Goal: Task Accomplishment & Management: Use online tool/utility

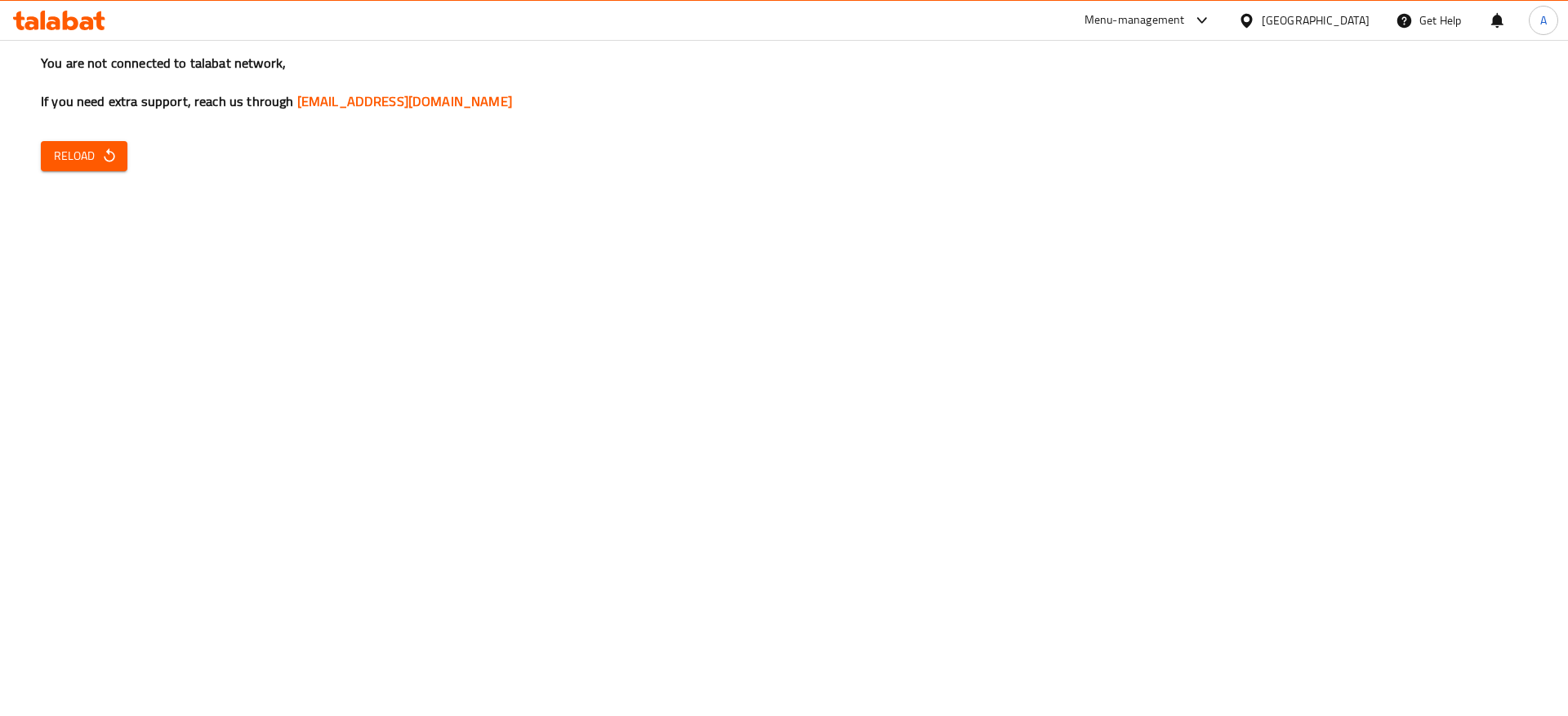
click at [99, 146] on span "Reload" at bounding box center [85, 156] width 61 height 20
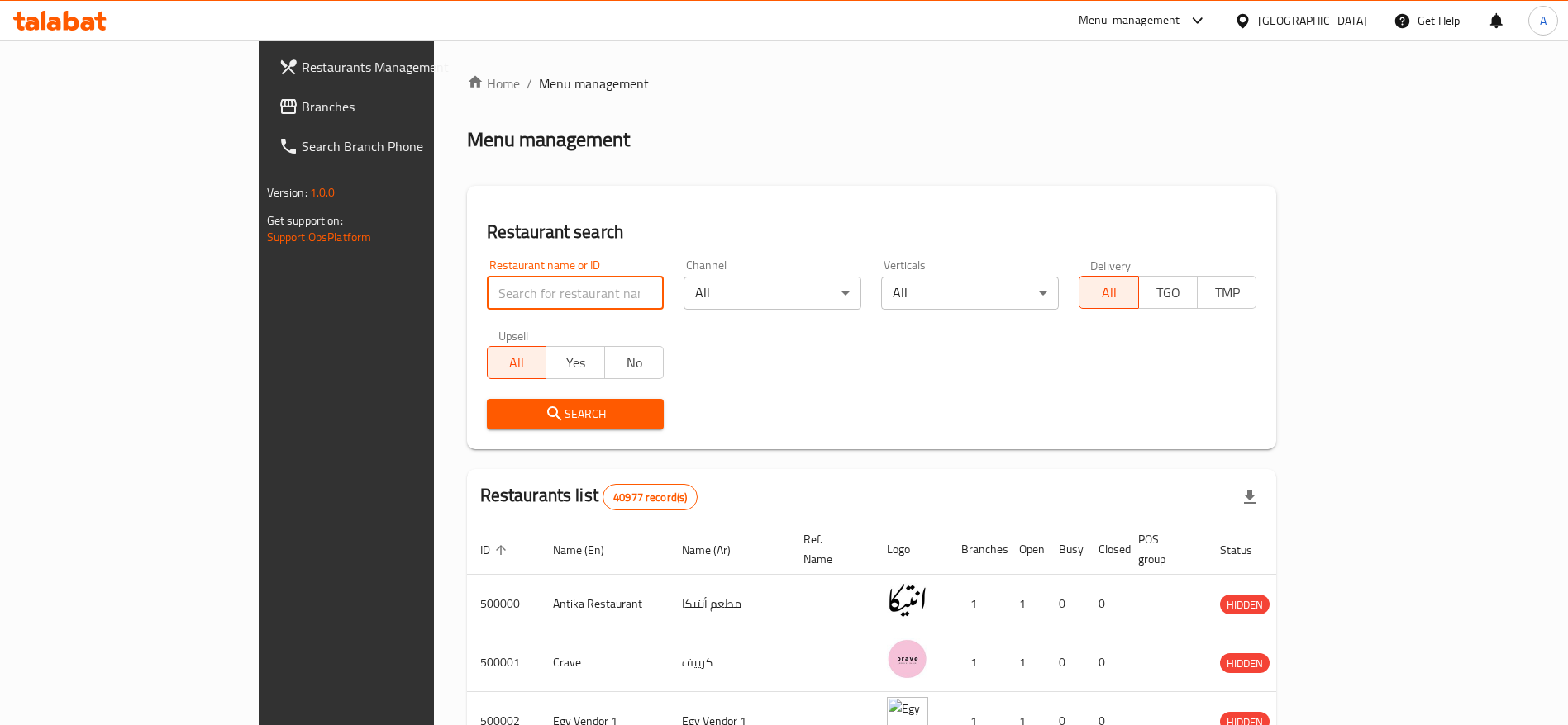
click at [530, 285] on input "search" at bounding box center [575, 293] width 178 height 34
type input "papa abdo"
click button "Search" at bounding box center [575, 414] width 178 height 31
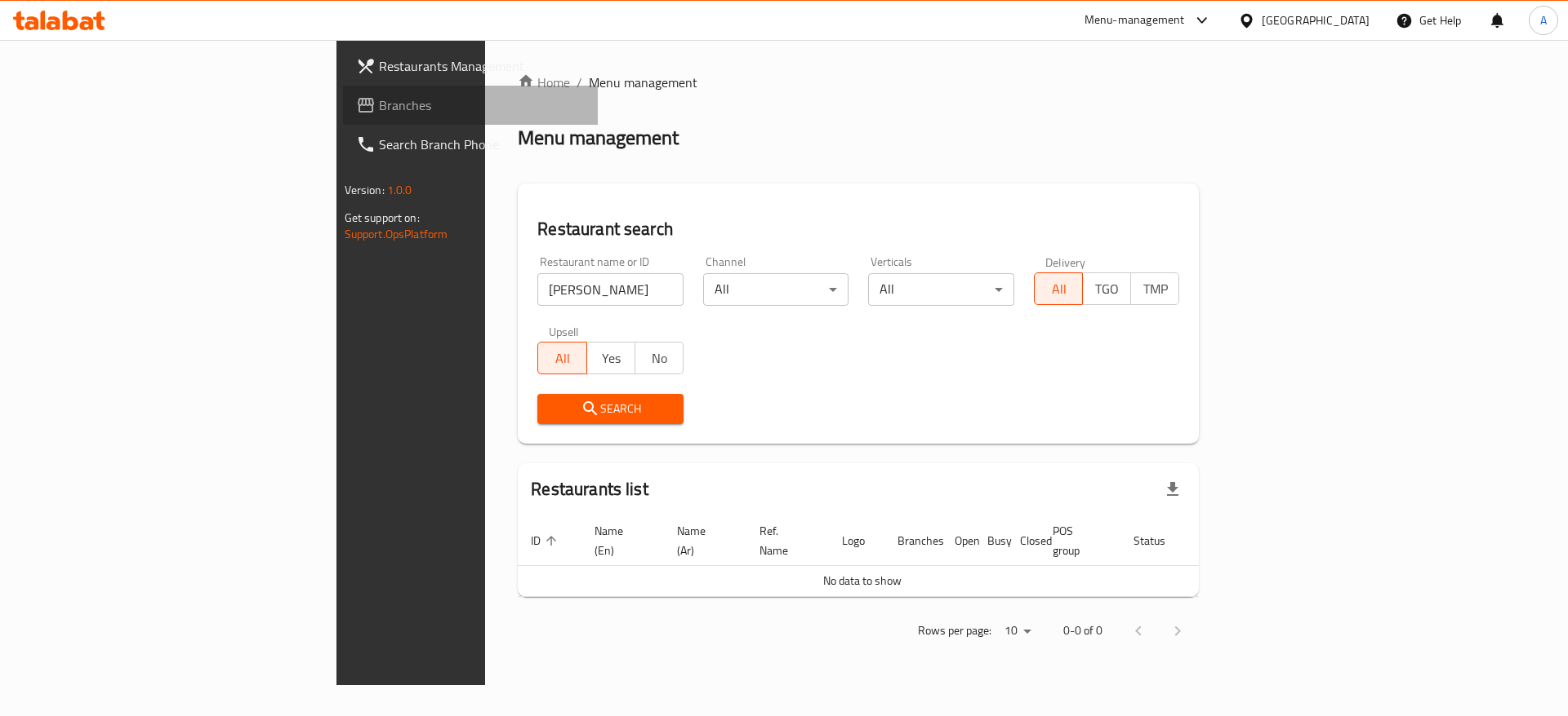
click at [379, 99] on span "Branches" at bounding box center [482, 105] width 207 height 19
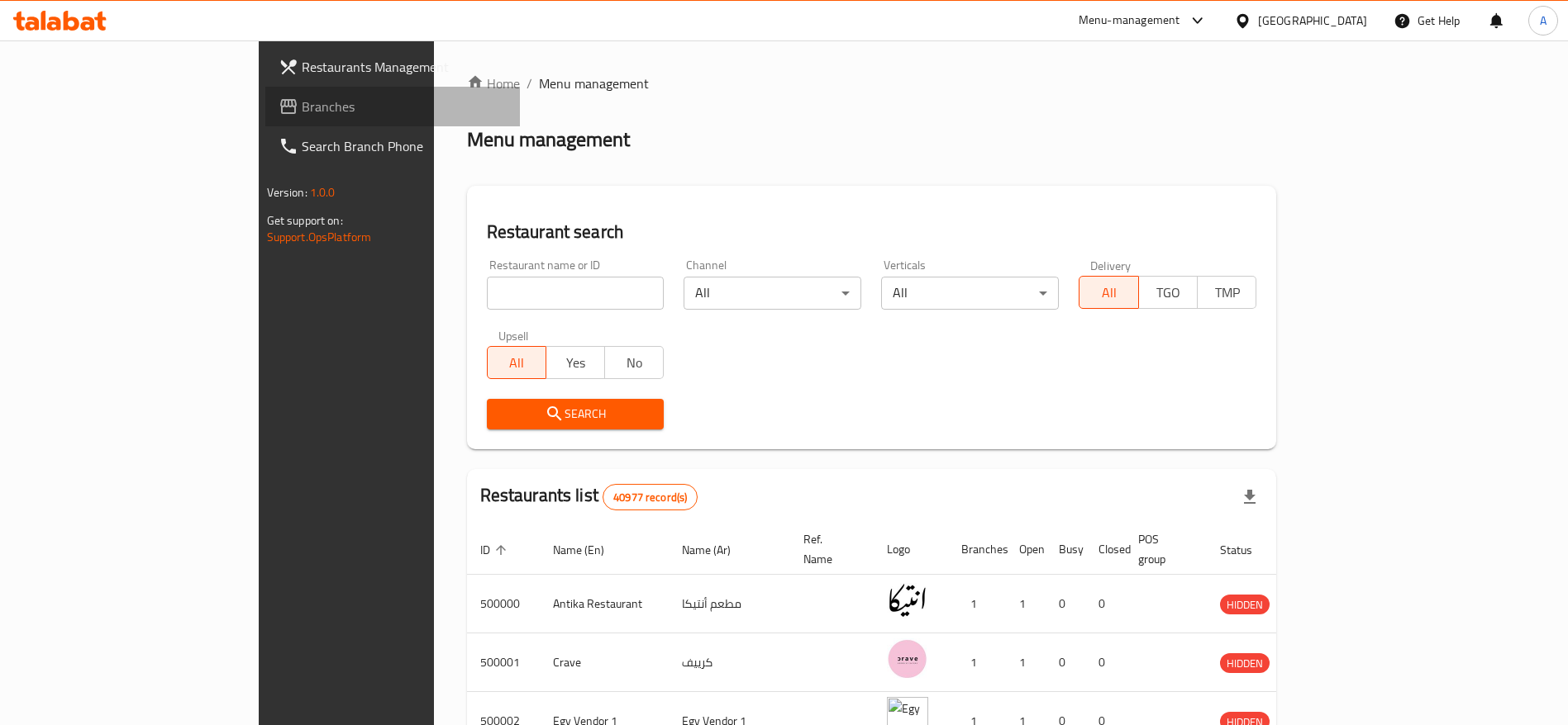
click at [265, 119] on link "Branches" at bounding box center [393, 106] width 255 height 40
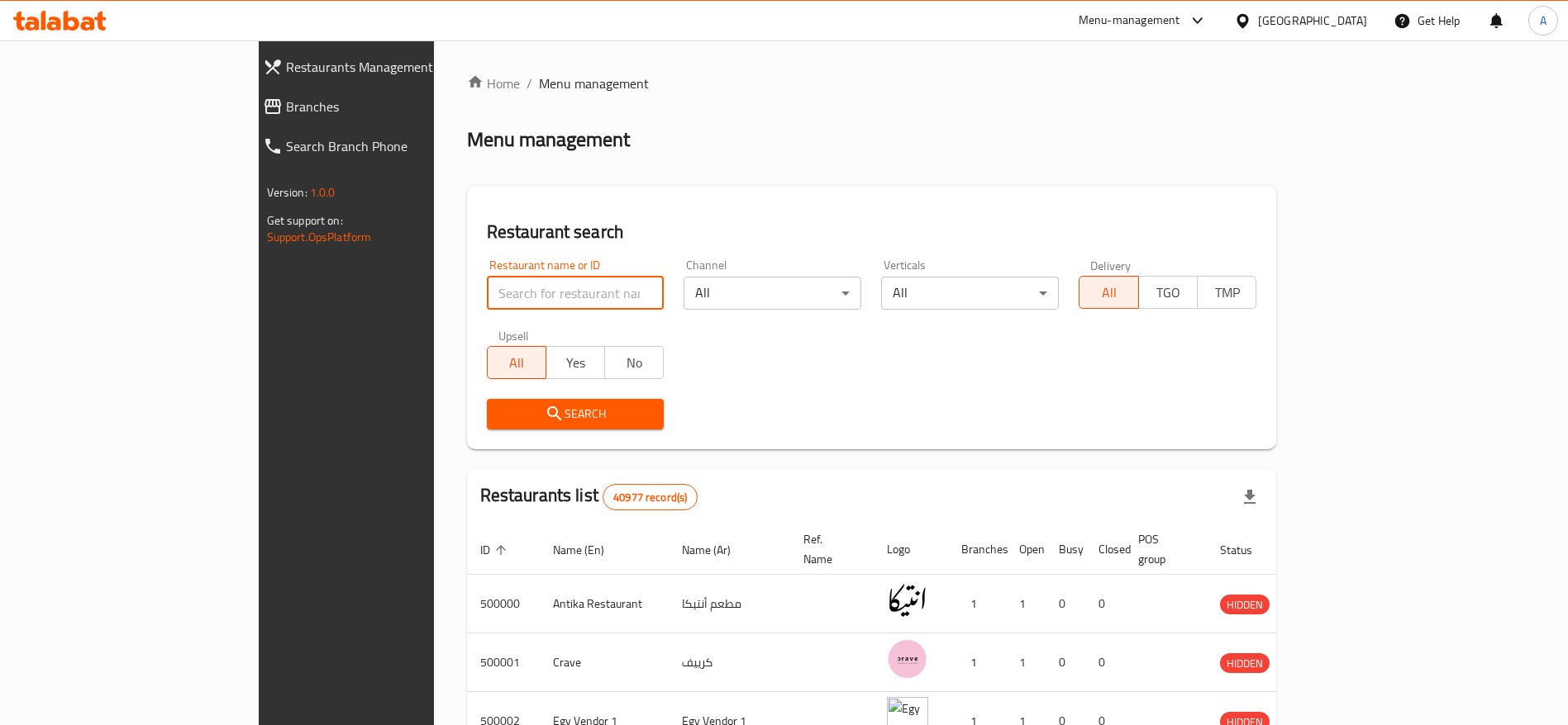
click at [514, 301] on input "search" at bounding box center [575, 293] width 178 height 34
type input "5 Hawawshi"
click button "Search" at bounding box center [575, 414] width 178 height 31
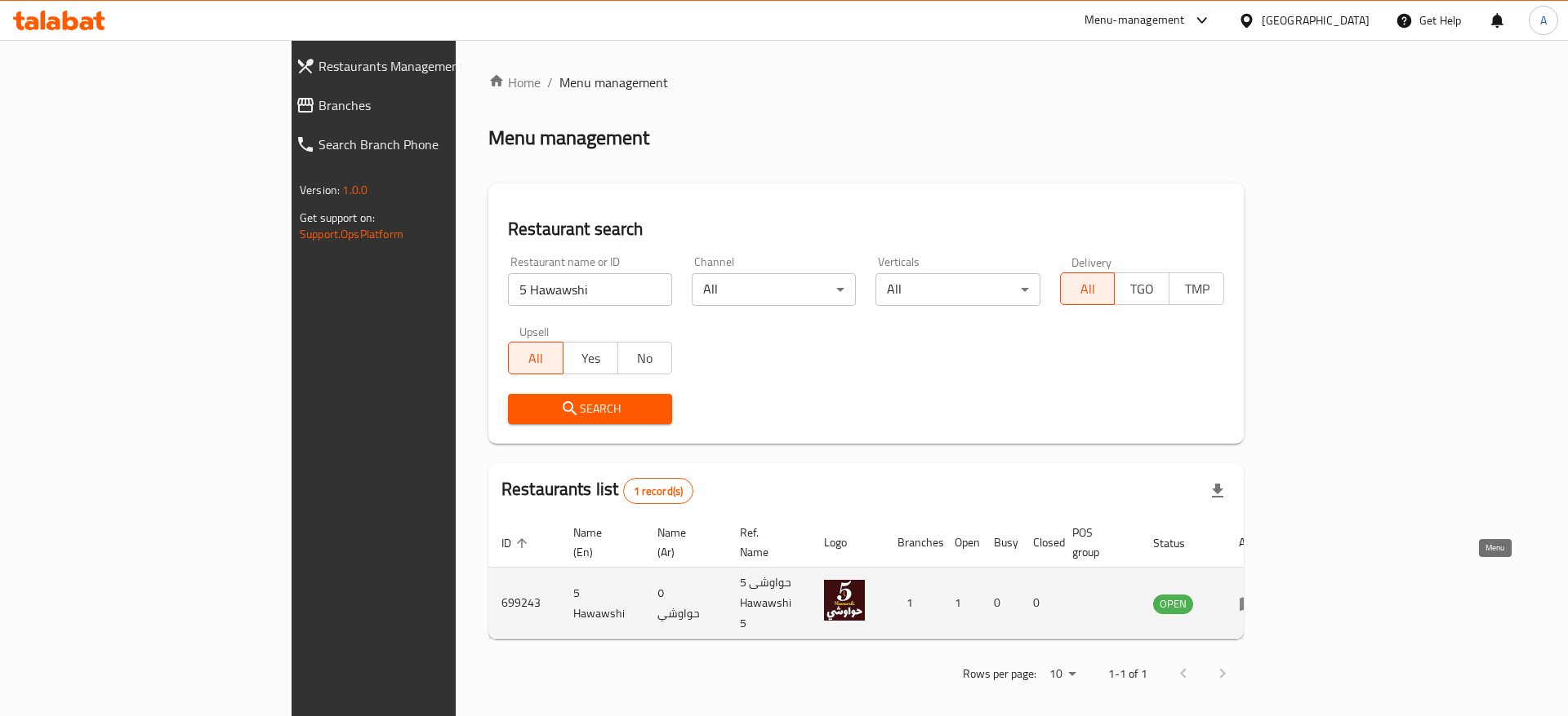
click at [1257, 597] on icon "enhanced table" at bounding box center [1249, 604] width 18 height 14
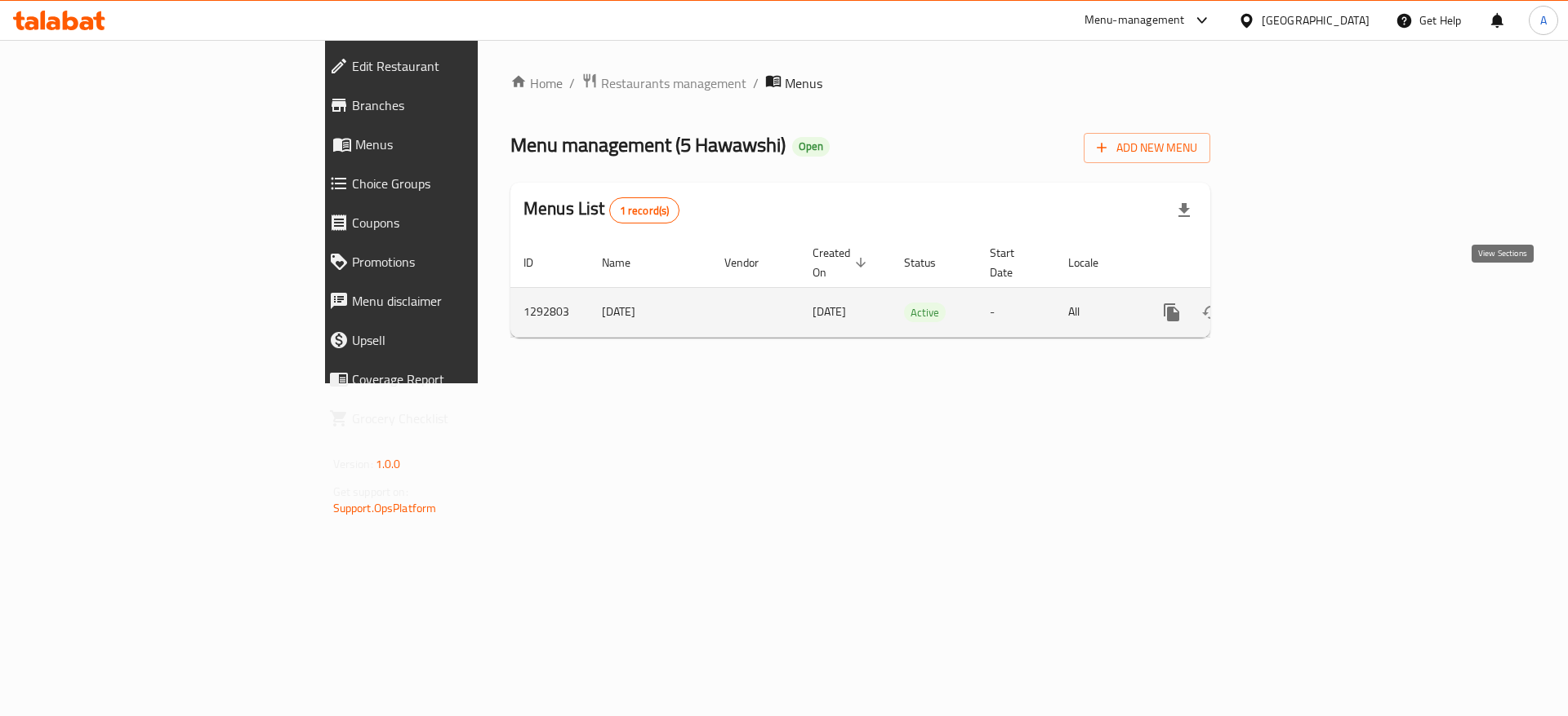
click at [1309, 304] on link "enhanced table" at bounding box center [1288, 313] width 40 height 40
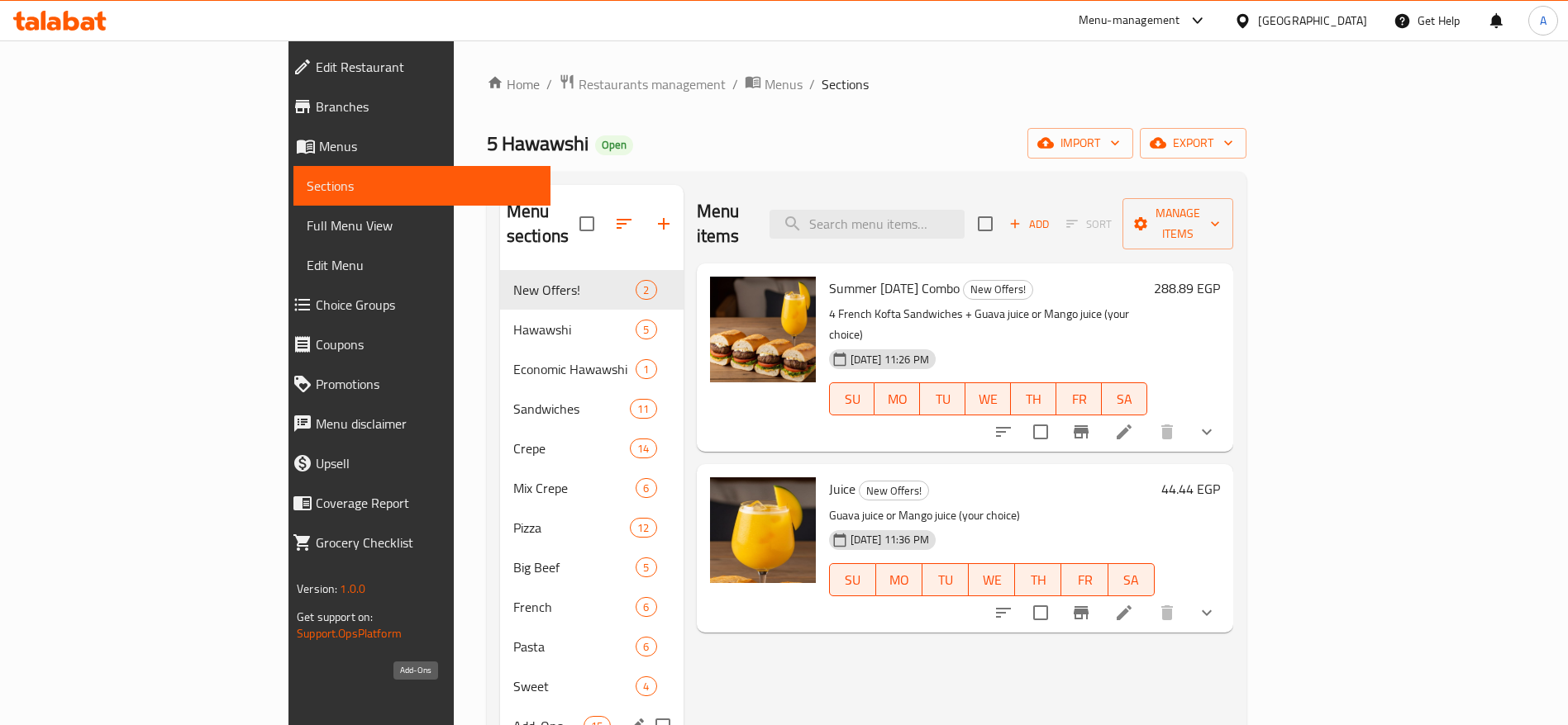
click at [513, 717] on span "Add-Ons" at bounding box center [547, 726] width 70 height 20
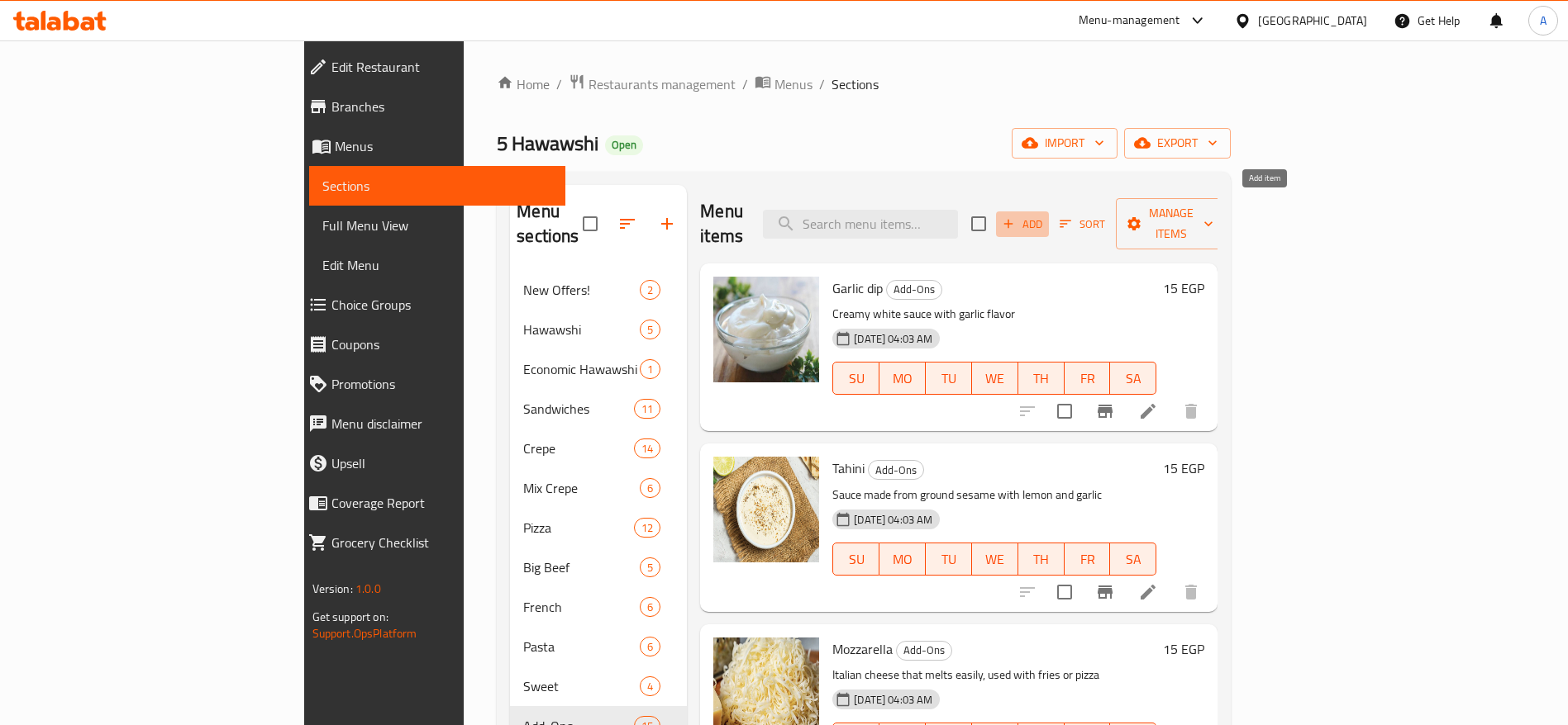
click at [1045, 215] on span "Add" at bounding box center [1022, 224] width 45 height 19
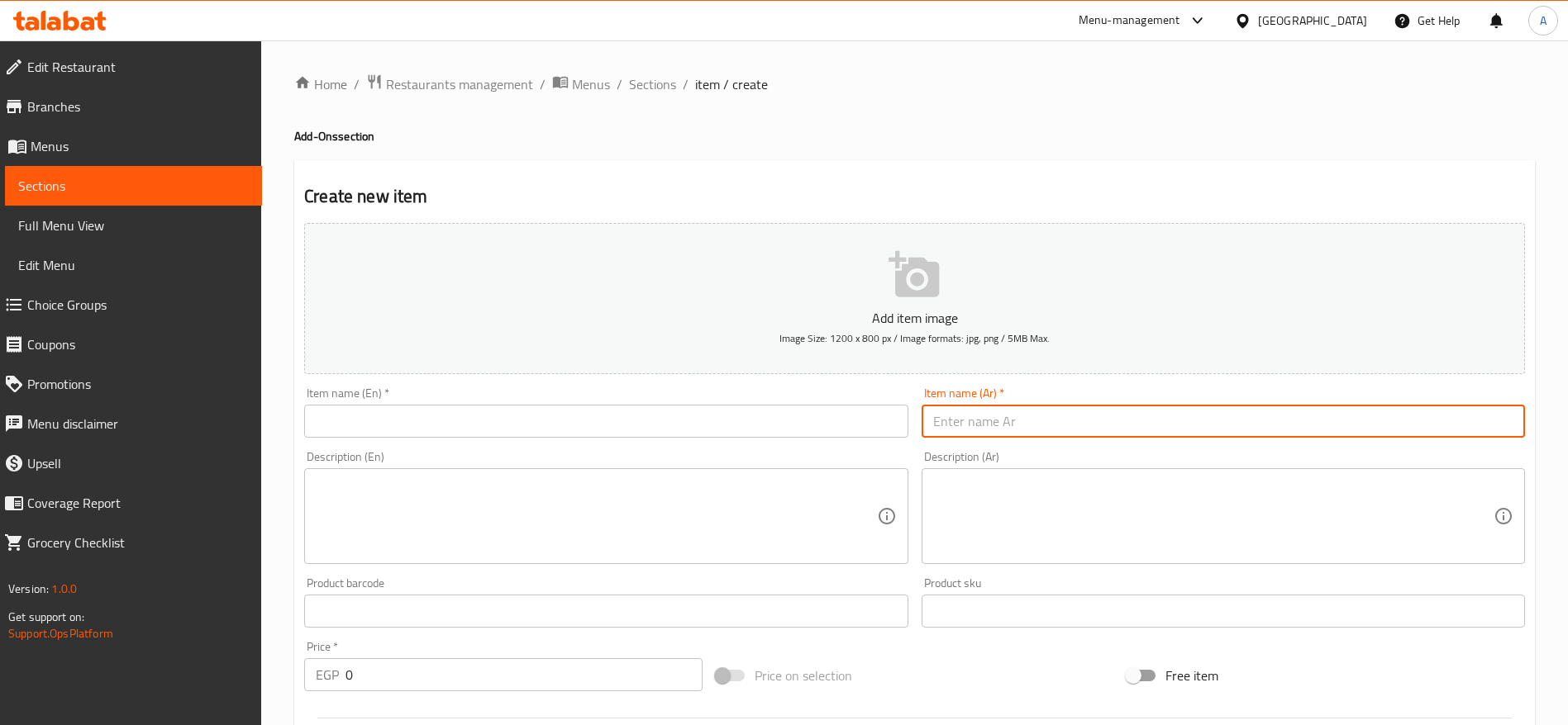
click at [948, 429] on input "text" at bounding box center [1223, 422] width 603 height 34
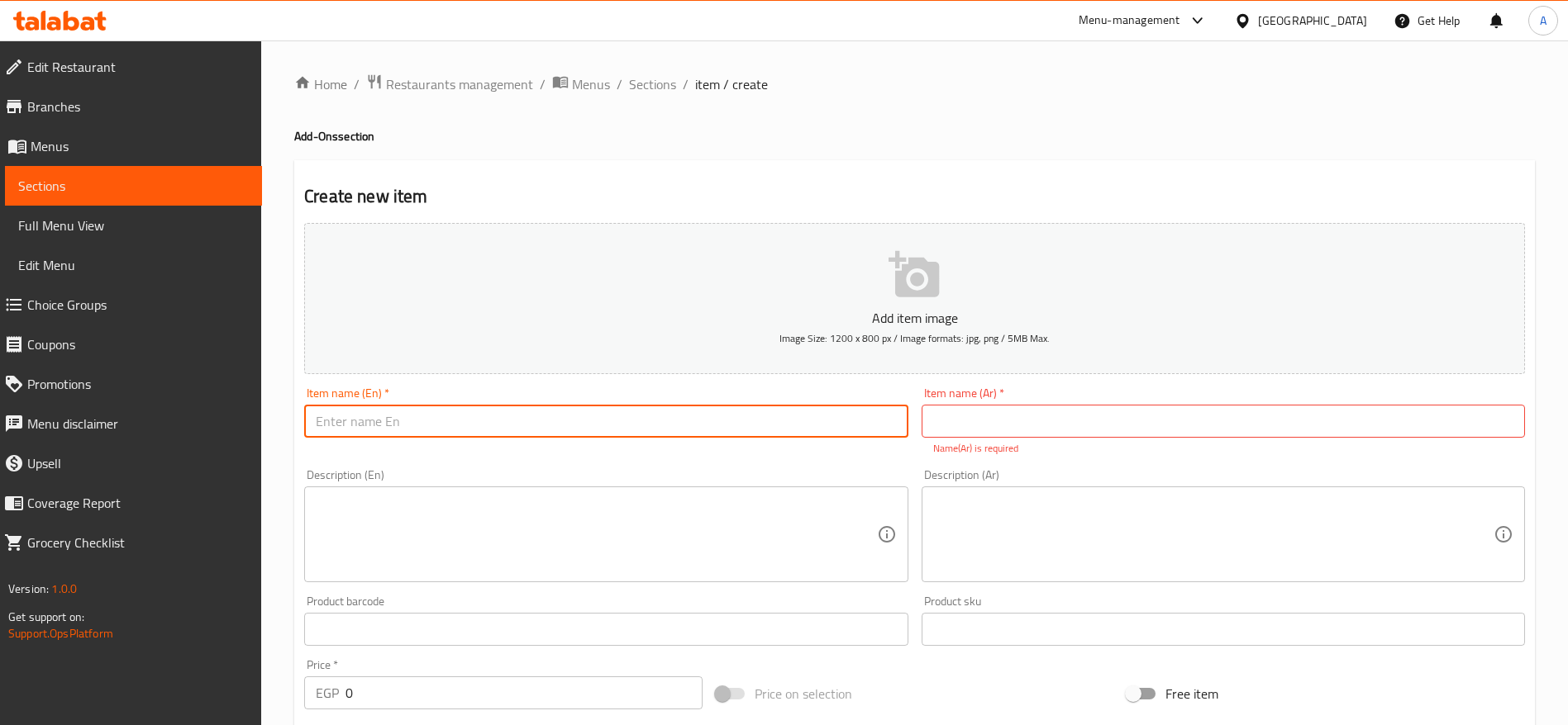
click at [800, 429] on input "text" at bounding box center [606, 422] width 603 height 34
paste input "Strips Fries"
type input "Strips Fries"
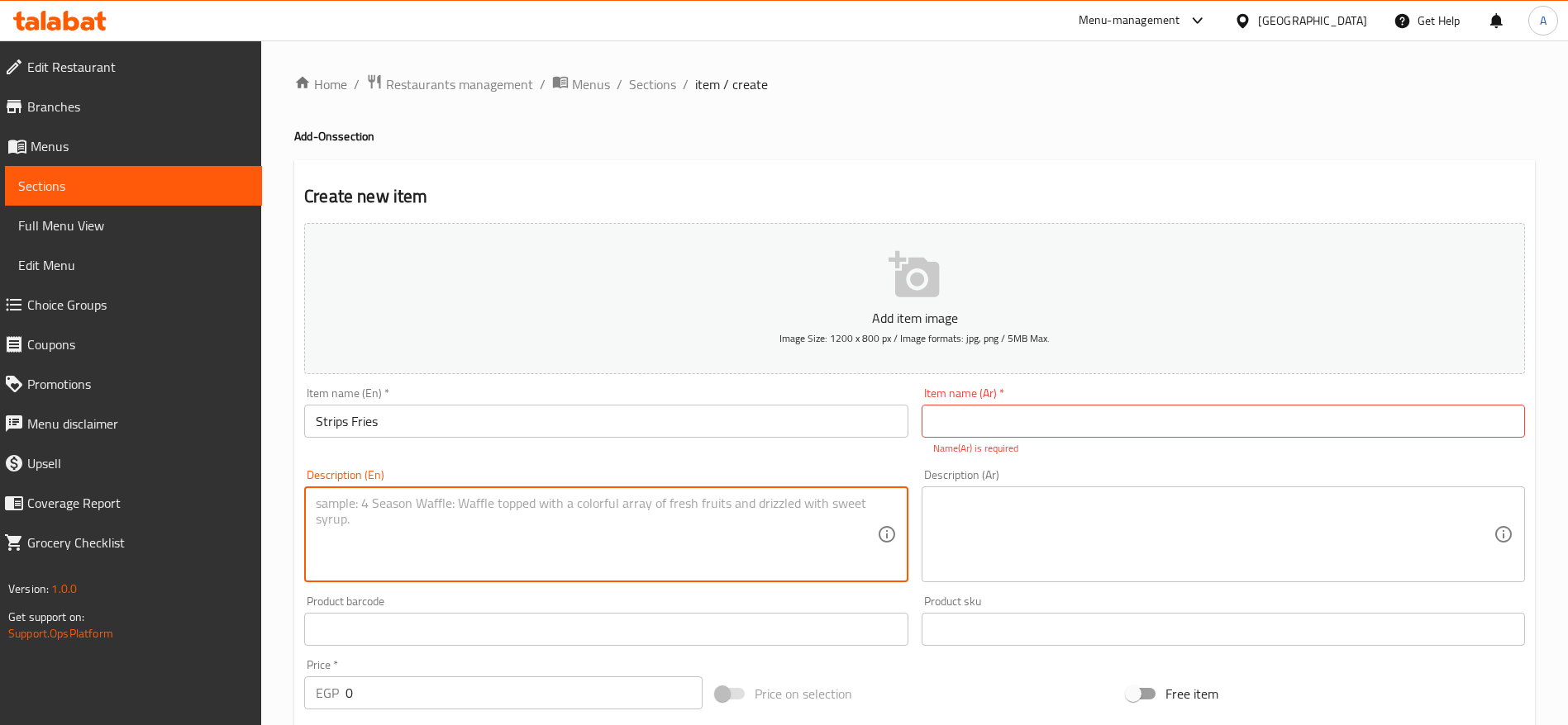
click at [693, 511] on textarea at bounding box center [596, 535] width 561 height 78
paste textarea "Crispy fries topped with a juicy chicken strip, melted cheese mix, and smoky ba…"
type textarea "Crispy fries topped with a juicy chicken strip, melted cheese mix, and smoky ba…"
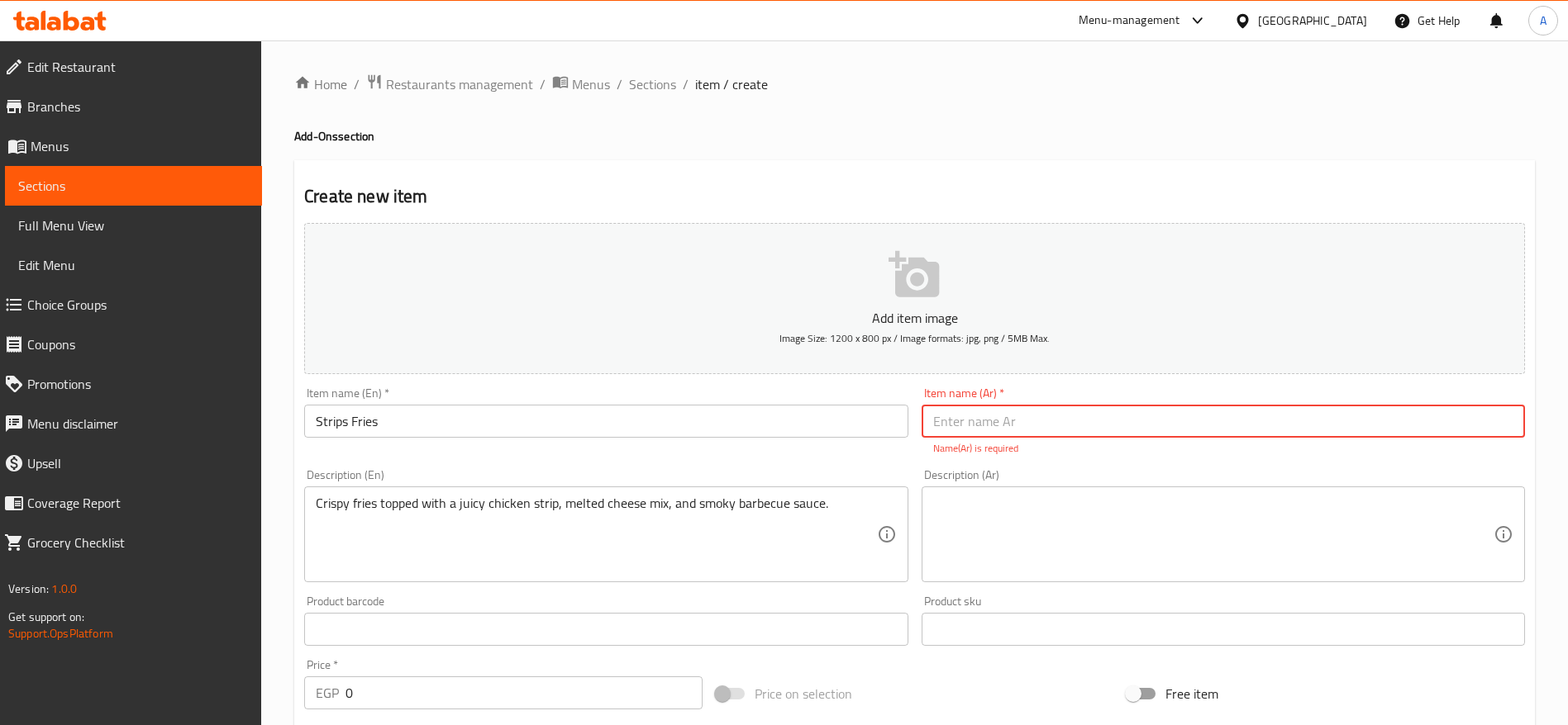
click at [994, 424] on input "text" at bounding box center [1223, 422] width 603 height 34
click at [1016, 517] on textarea at bounding box center [1213, 535] width 561 height 78
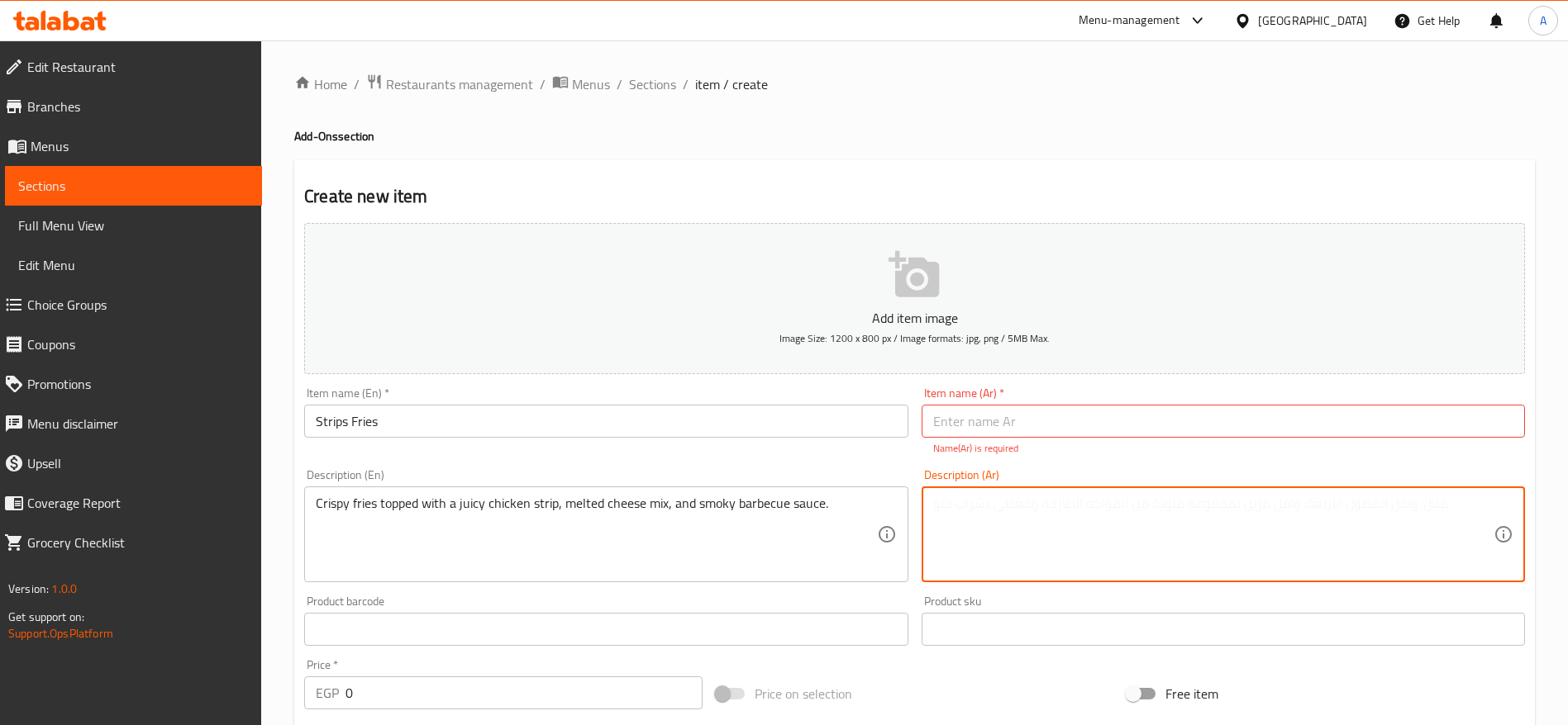
paste textarea "بطاطس مقلية مقرمشة مع قطعة ستربس شهية، مكس جبن ذائب، وصوص باربكيو لذيذ."
type textarea "بطاطس مقلية مقرمشة مع قطعة ستربس شهية، مكس جبن ذائب، وصوص باربكيو لذيذ."
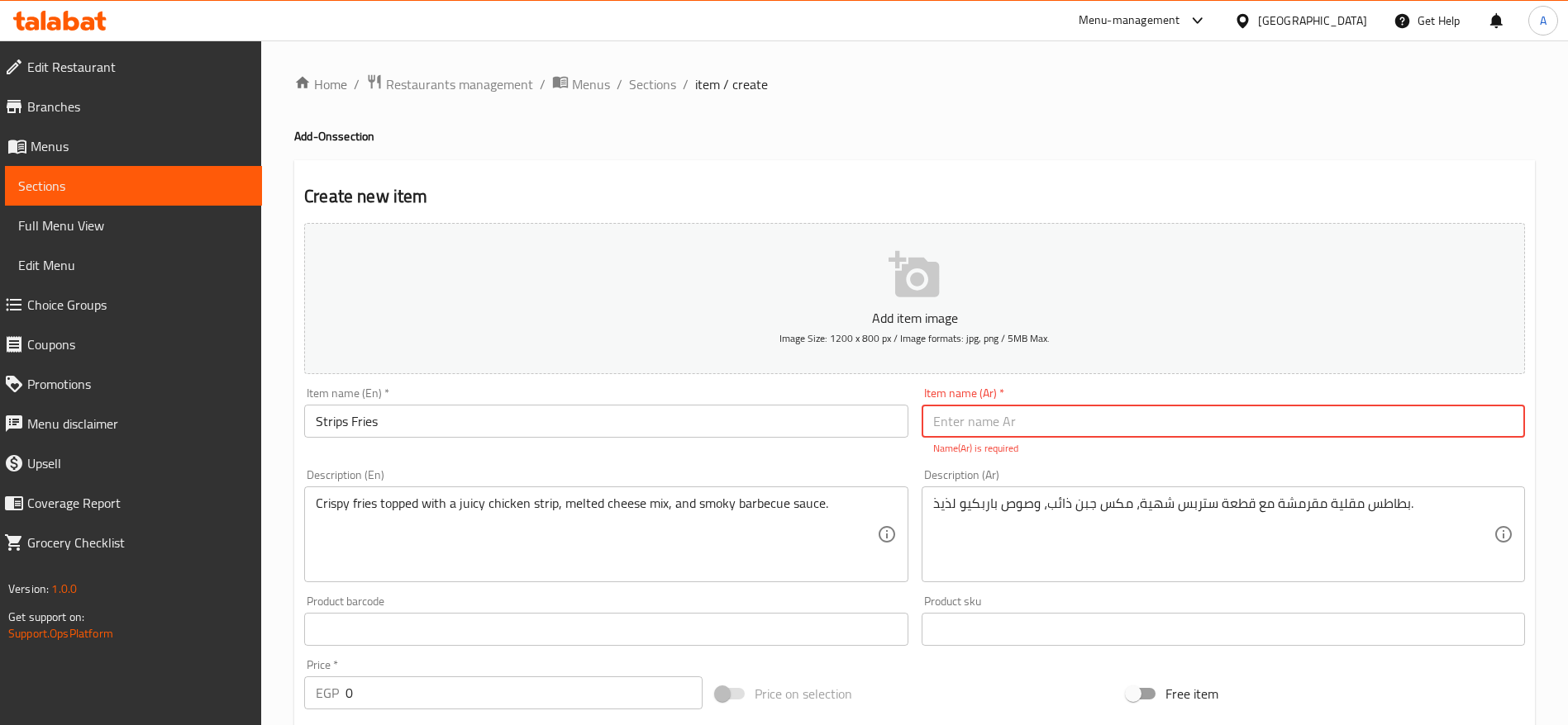
click at [978, 414] on input "text" at bounding box center [1223, 422] width 603 height 34
paste input "بطاطس ستربس"
type input "بطاطس ستربس"
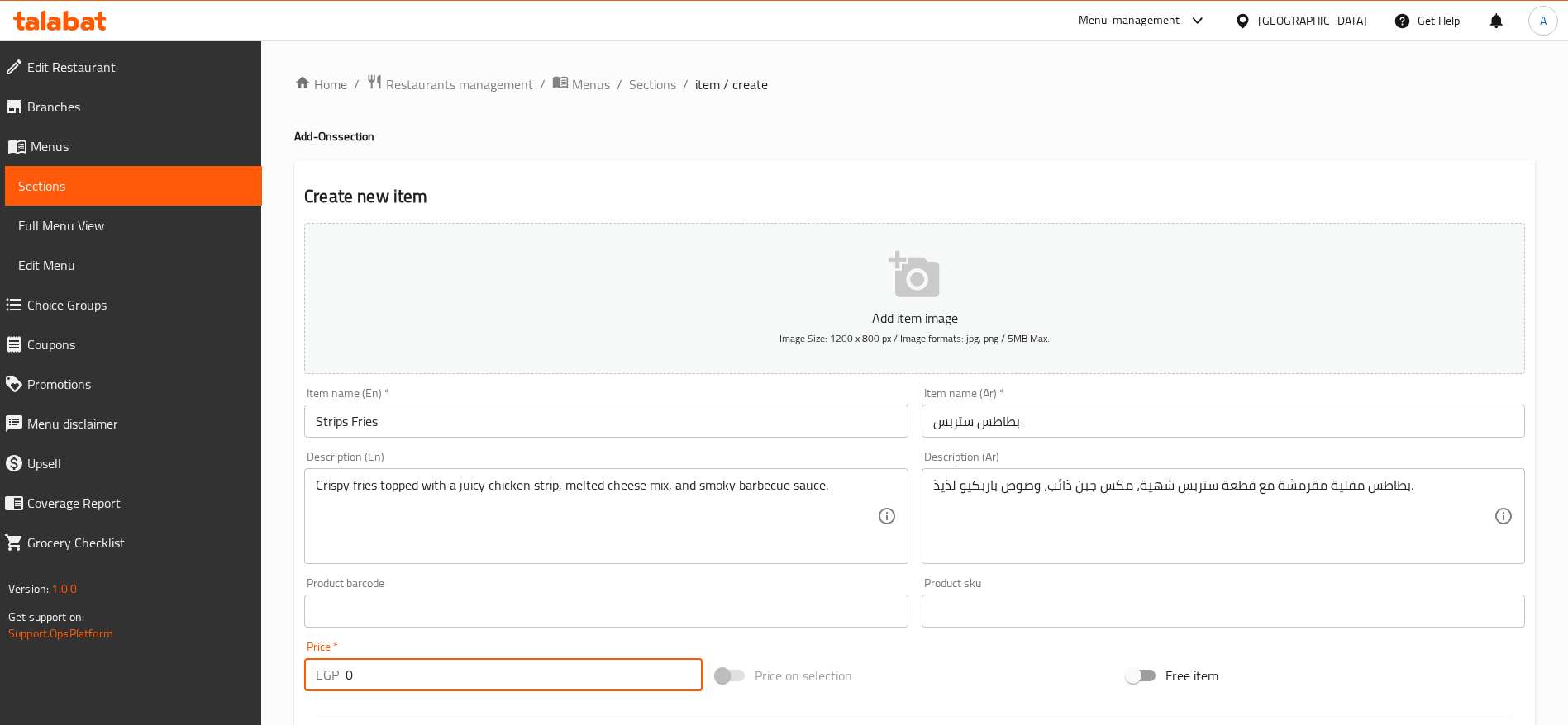
click at [483, 699] on div "Add item image Image Size: 1200 x 800 px / Image formats: jpg, png / 5MB Max. I…" at bounding box center [914, 572] width 1234 height 712
click at [483, 699] on div at bounding box center [914, 718] width 1234 height 41
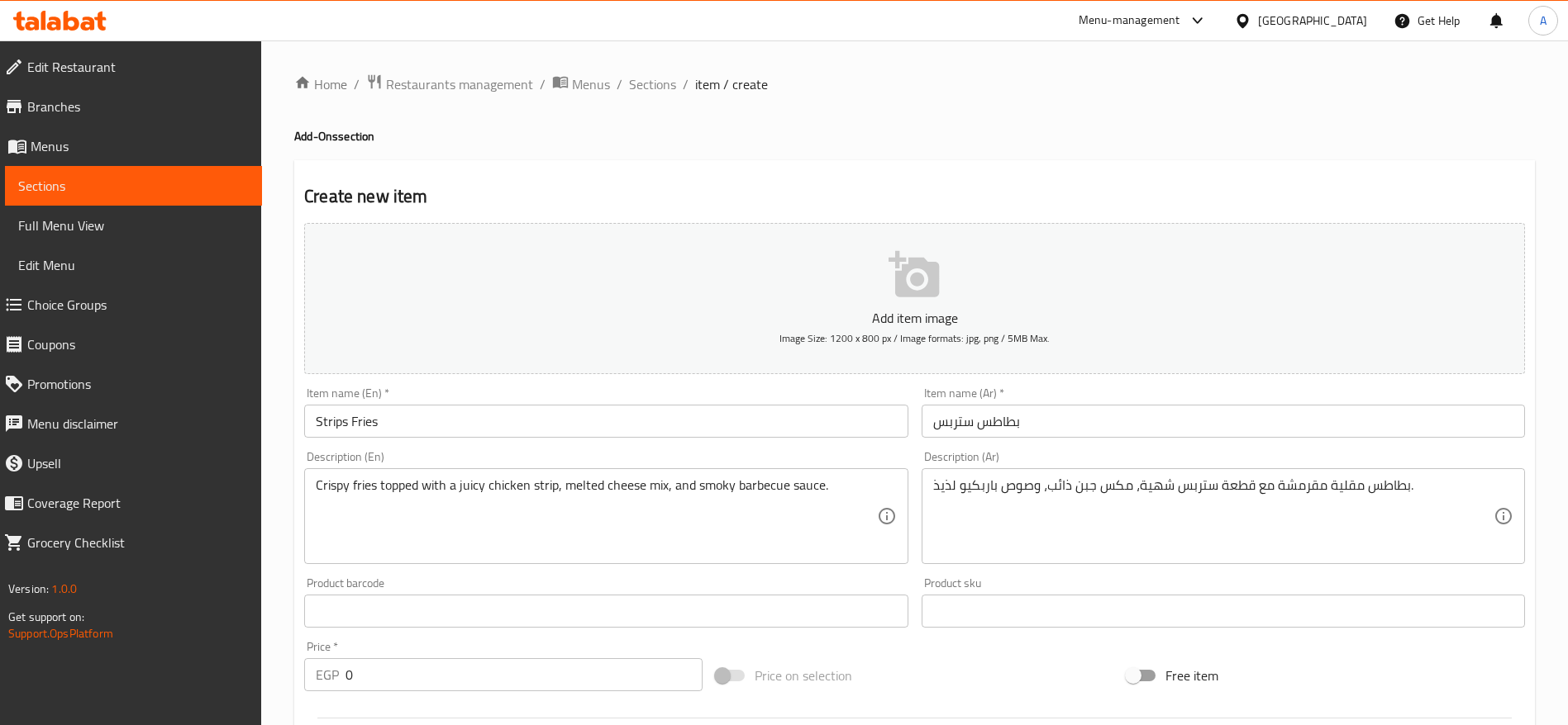
click at [483, 699] on div at bounding box center [914, 718] width 1234 height 41
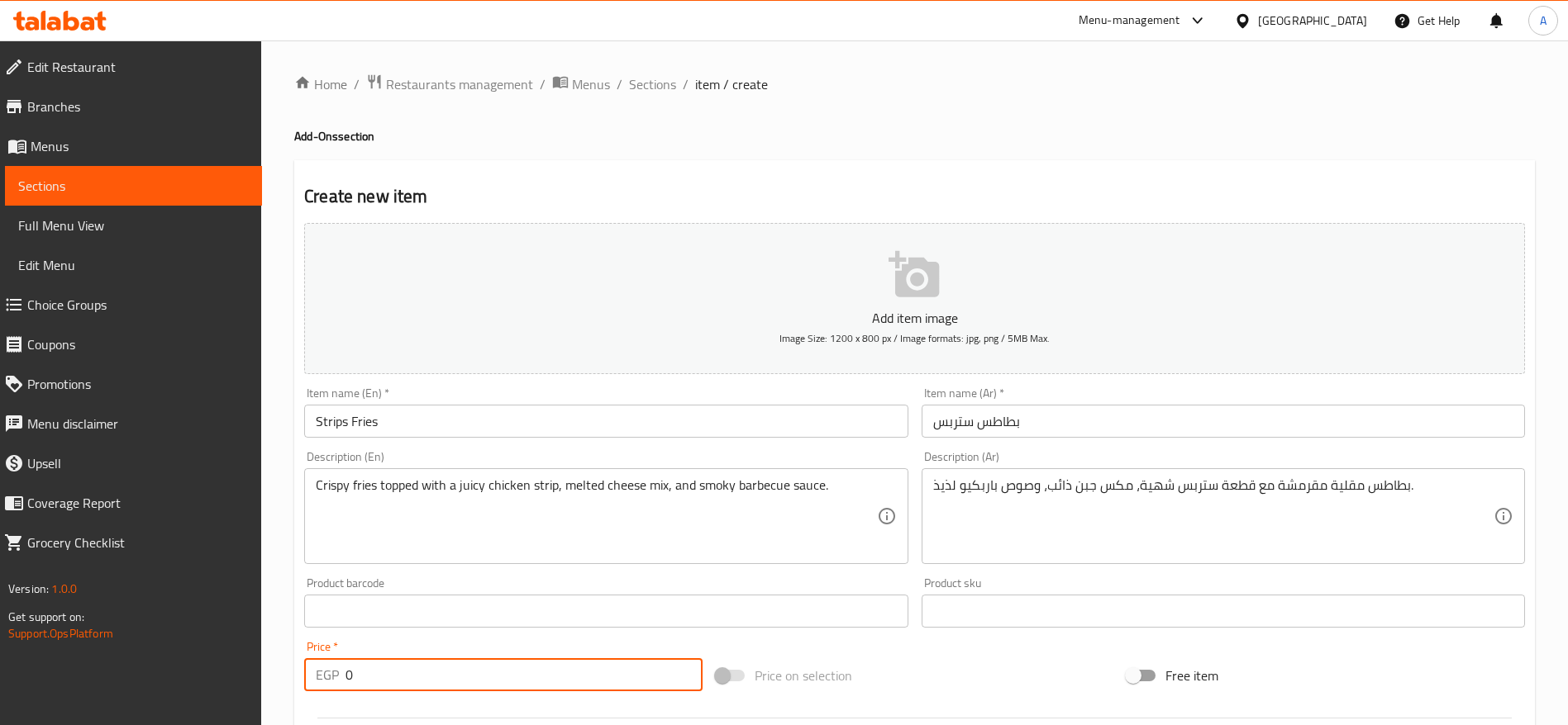
drag, startPoint x: 439, startPoint y: 691, endPoint x: 430, endPoint y: 675, distance: 18.4
click at [430, 675] on div "Price   * EGP 0 Price *" at bounding box center [504, 666] width 412 height 63
click at [430, 675] on input "0" at bounding box center [524, 676] width 358 height 34
type input "80"
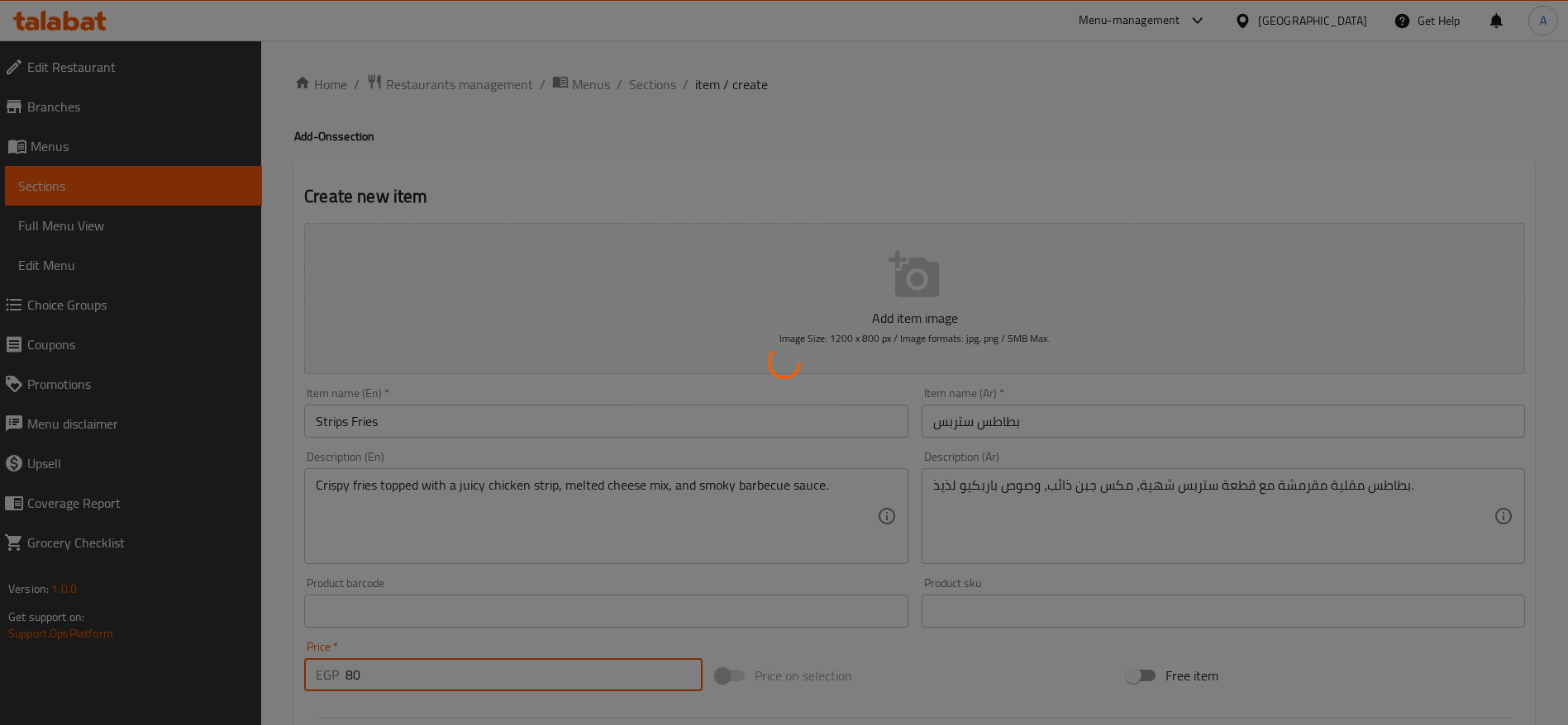
type input "0"
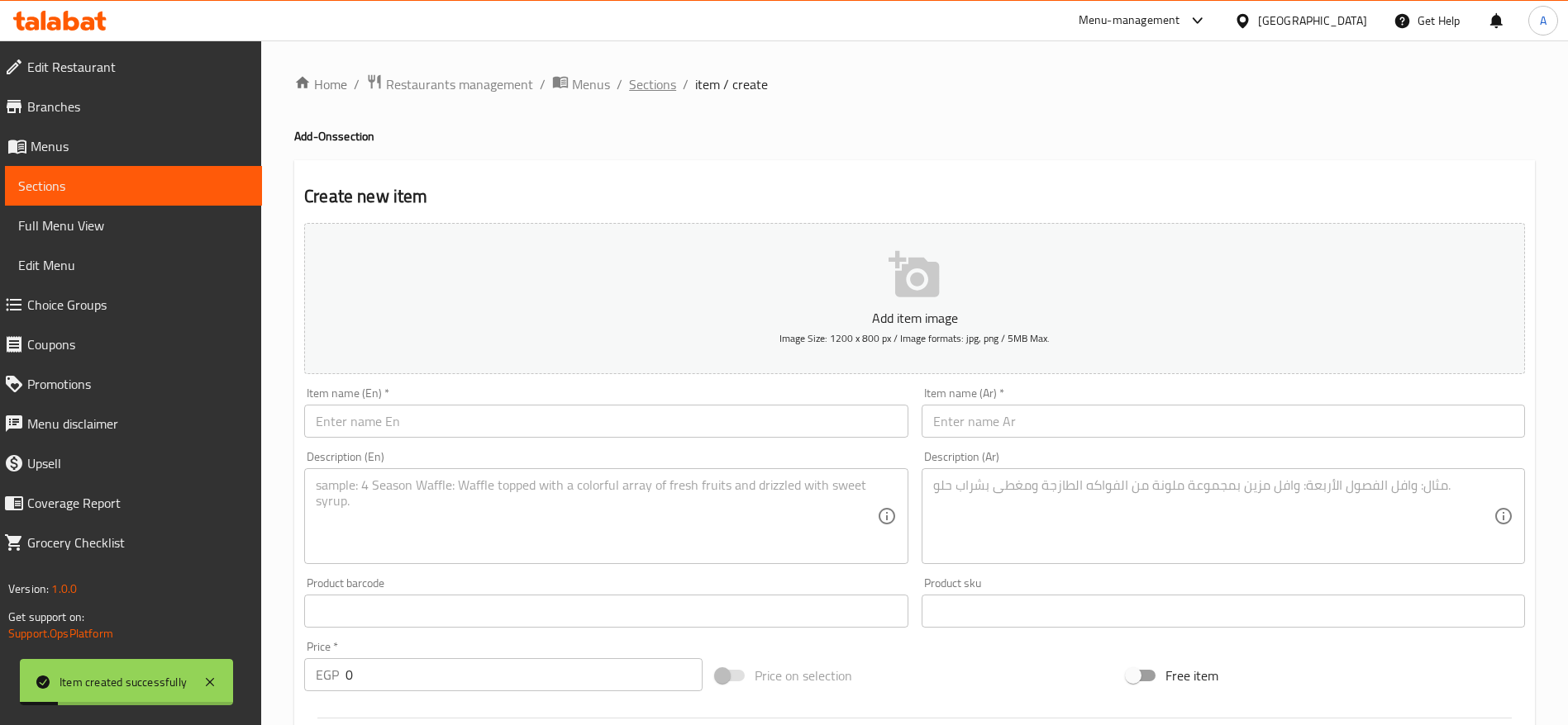
click at [647, 88] on span "Sections" at bounding box center [653, 84] width 47 height 20
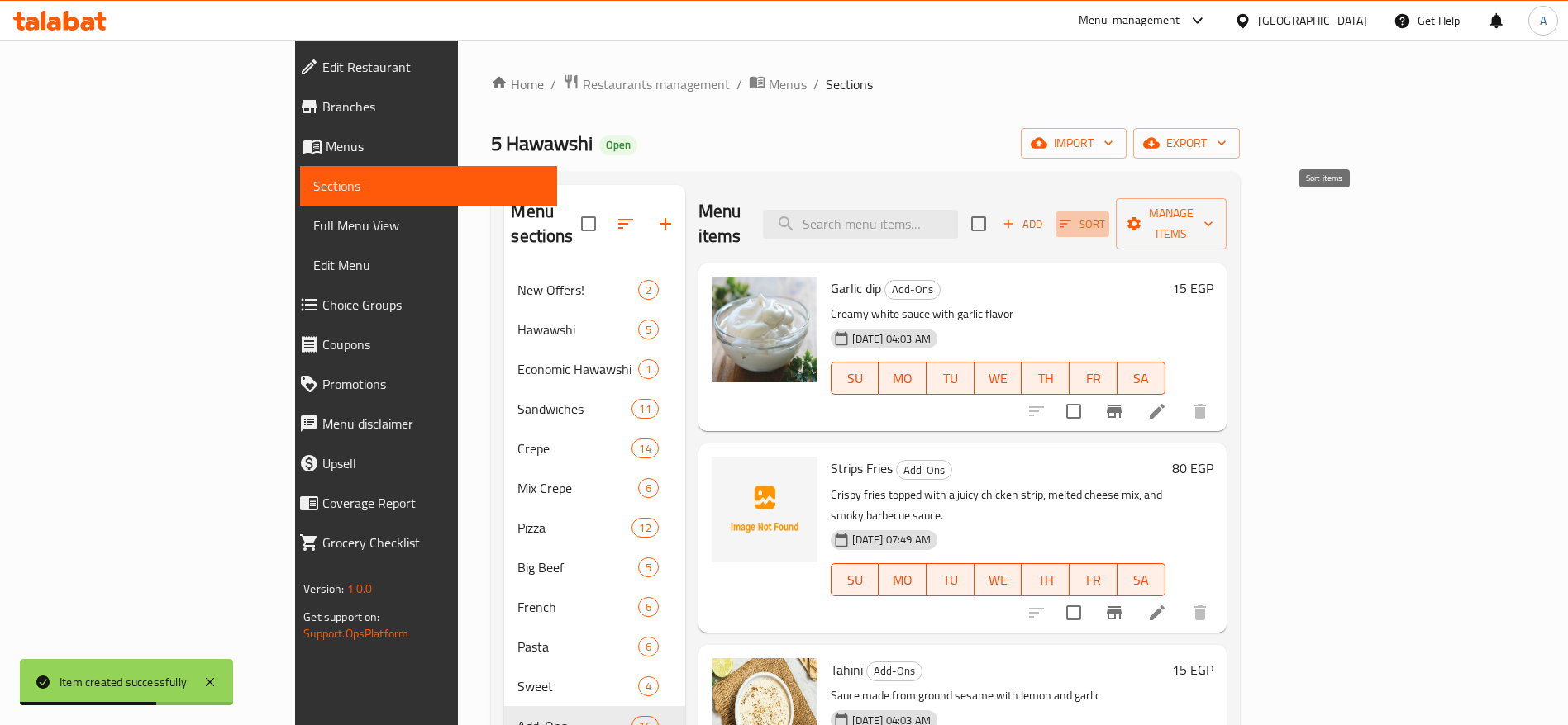
click at [1073, 217] on icon "button" at bounding box center [1065, 224] width 15 height 15
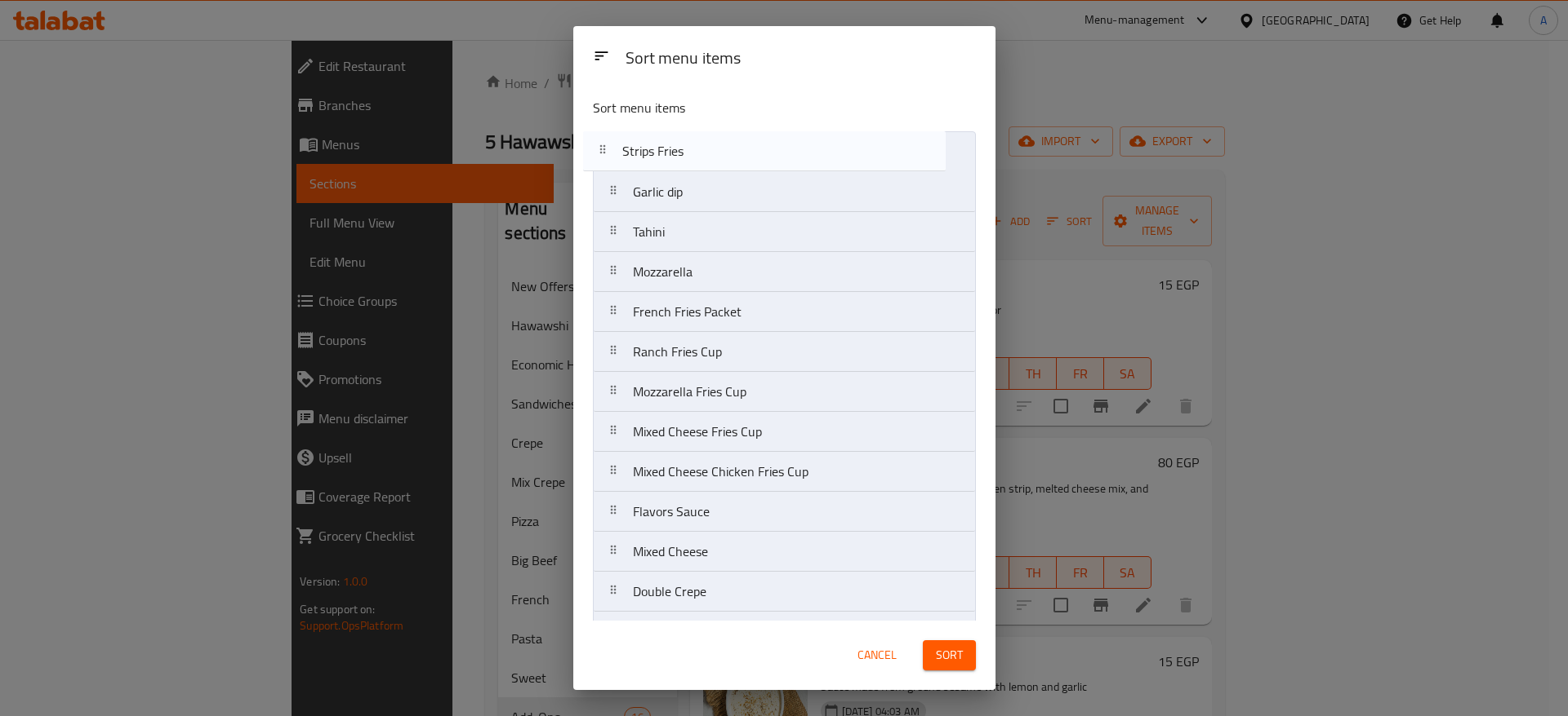
drag, startPoint x: 615, startPoint y: 191, endPoint x: 602, endPoint y: 146, distance: 46.8
click at [602, 146] on nav "Garlic dip Strips Fries Tahini Mozzarella French Fries Packet Ranch Fries Cup M…" at bounding box center [784, 452] width 383 height 642
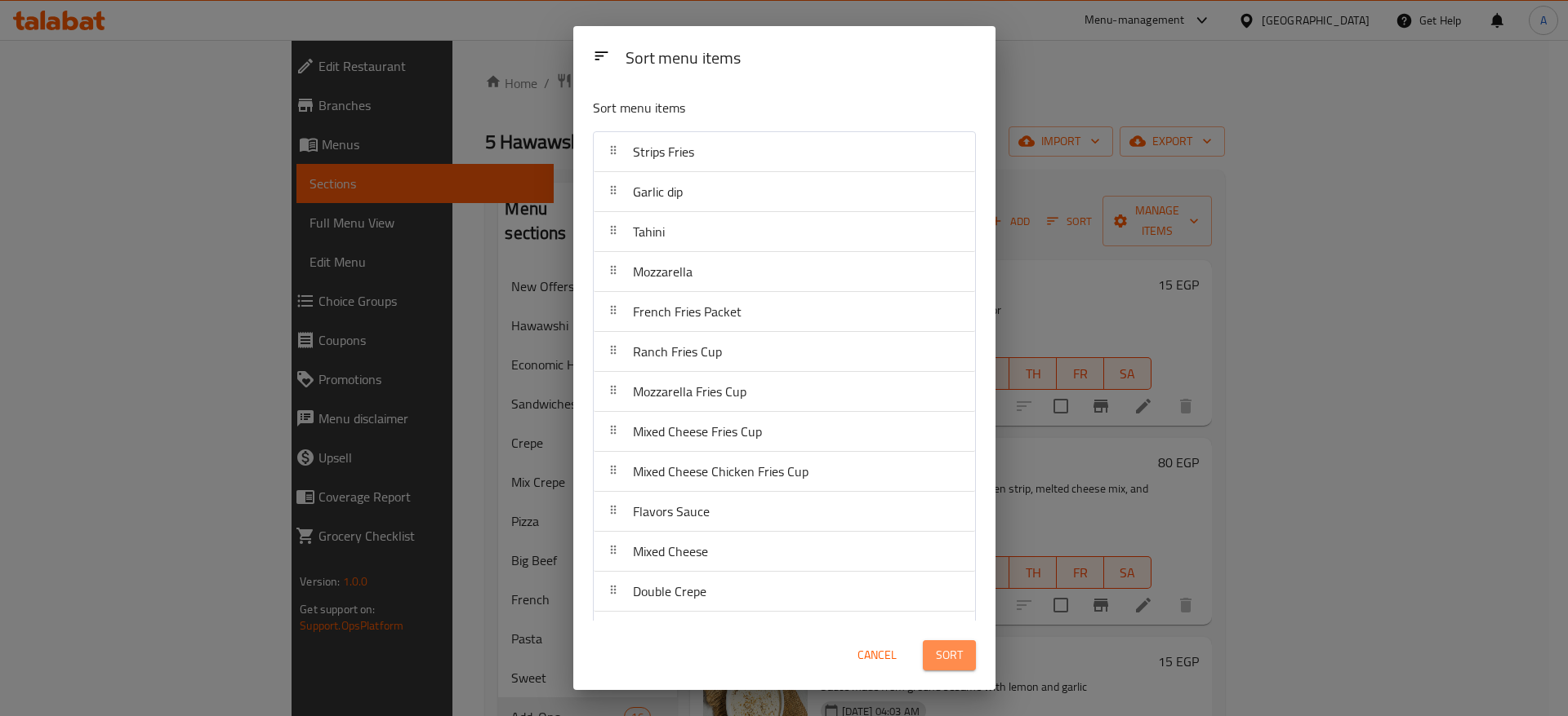
click at [956, 658] on span "Sort" at bounding box center [948, 655] width 27 height 20
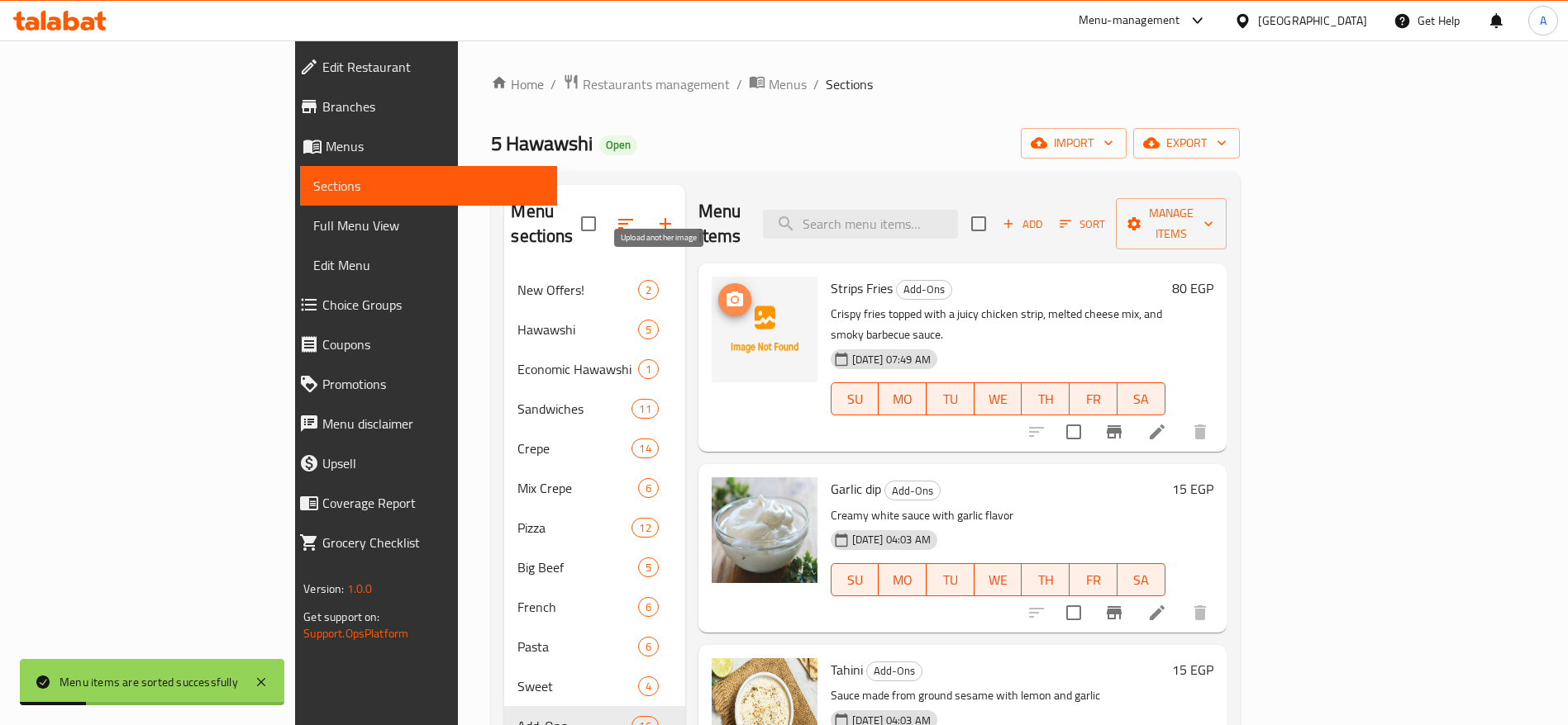
click at [726, 291] on icon "upload picture" at bounding box center [735, 299] width 17 height 15
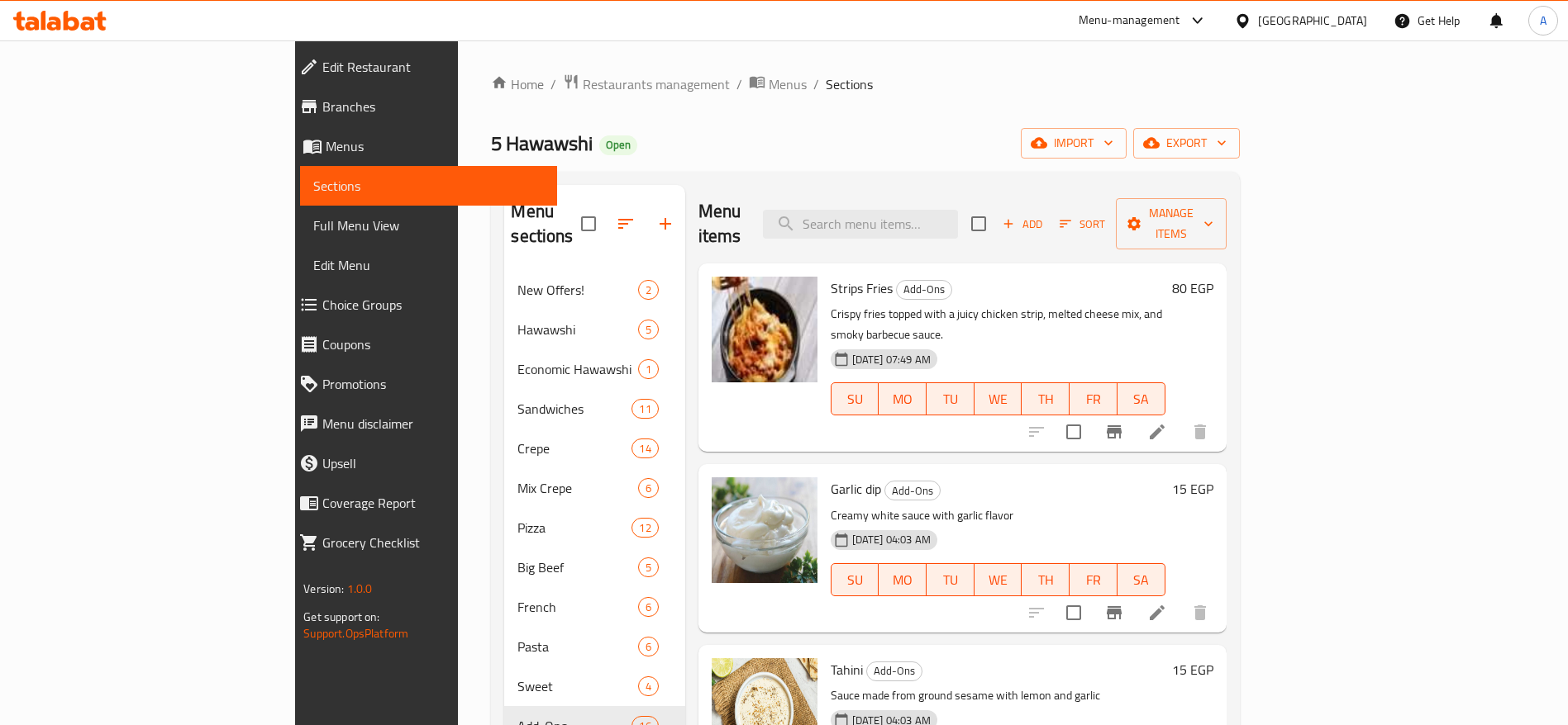
click at [107, 19] on icon at bounding box center [60, 20] width 93 height 20
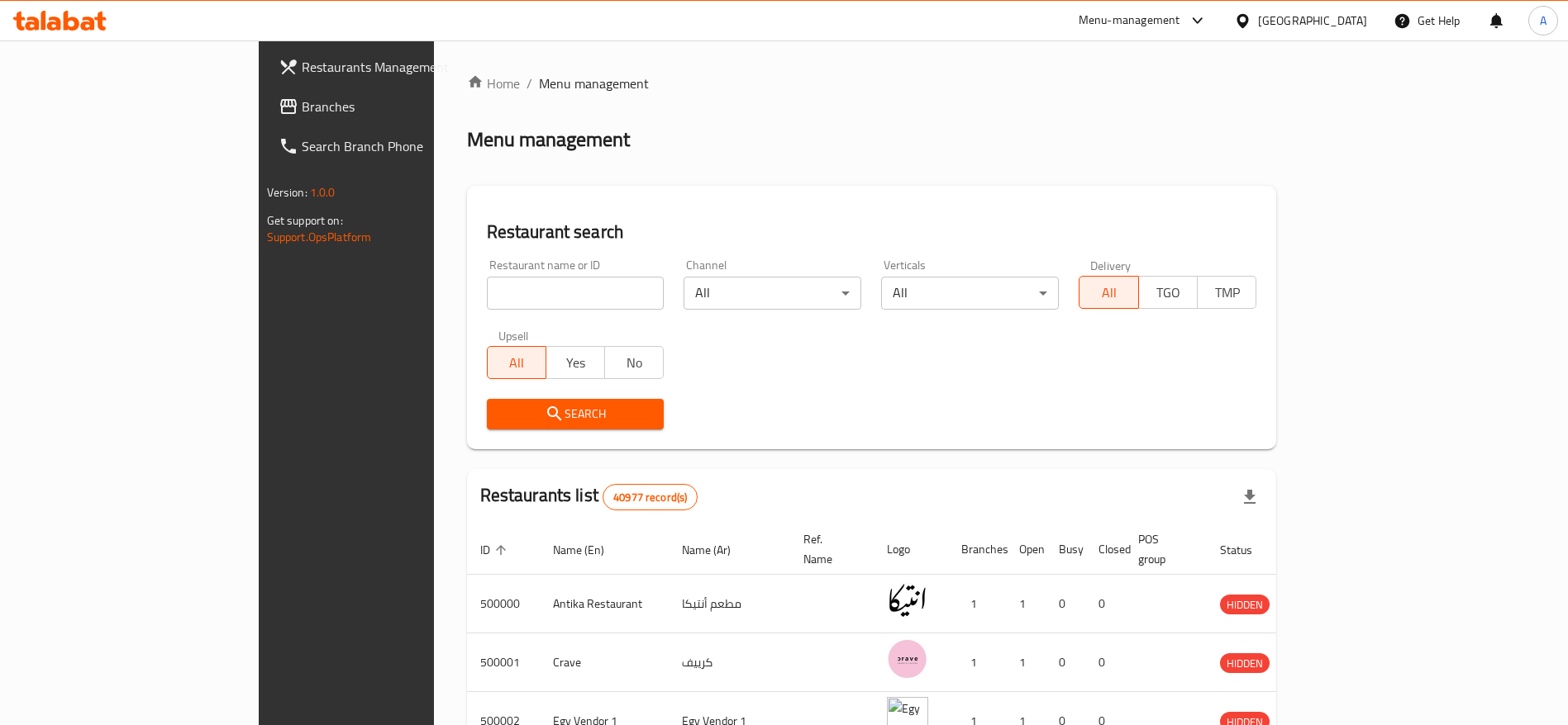
click at [487, 291] on input "search" at bounding box center [575, 293] width 178 height 34
type input "ص"
type input "wa"
click at [78, 20] on icon at bounding box center [71, 20] width 16 height 20
